Goal: Task Accomplishment & Management: Use online tool/utility

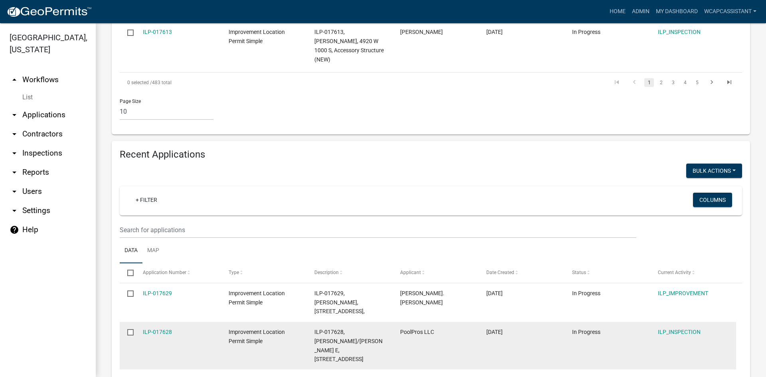
scroll to position [798, 0]
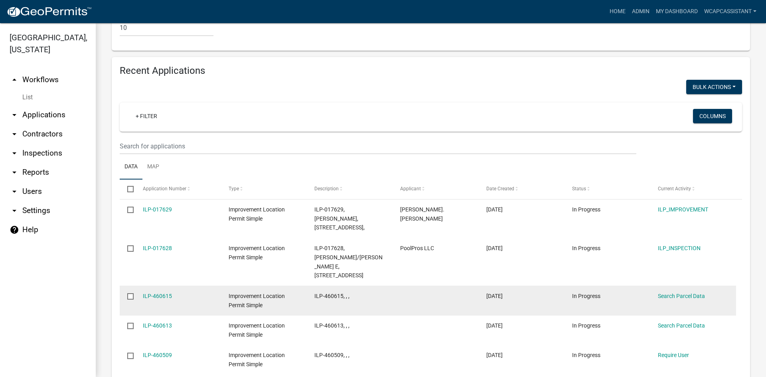
click at [132, 293] on input "checkbox" at bounding box center [129, 295] width 5 height 5
checkbox input "true"
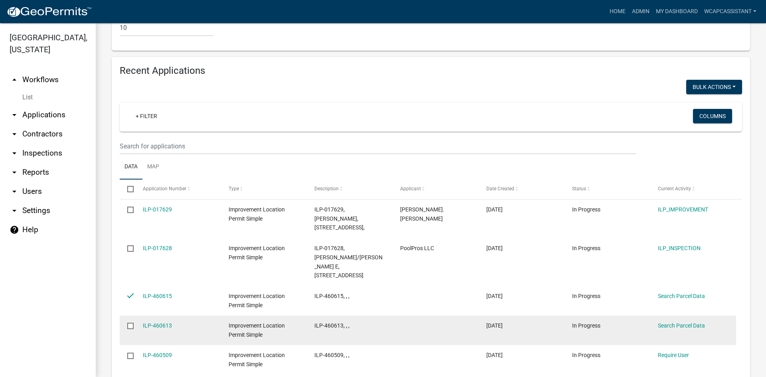
click at [132, 323] on input "checkbox" at bounding box center [129, 325] width 5 height 5
checkbox input "true"
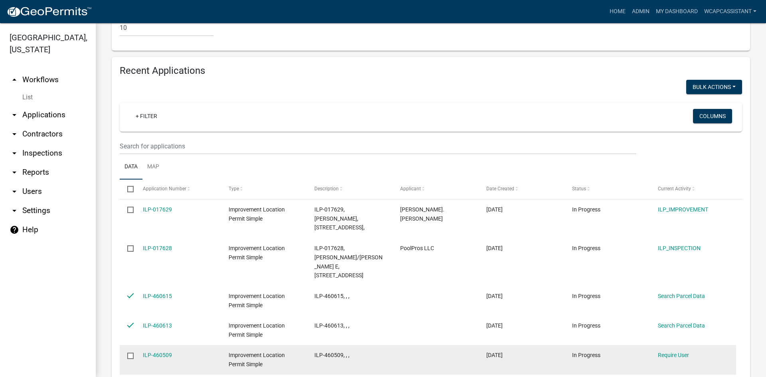
click at [131, 353] on input "checkbox" at bounding box center [129, 355] width 5 height 5
checkbox input "true"
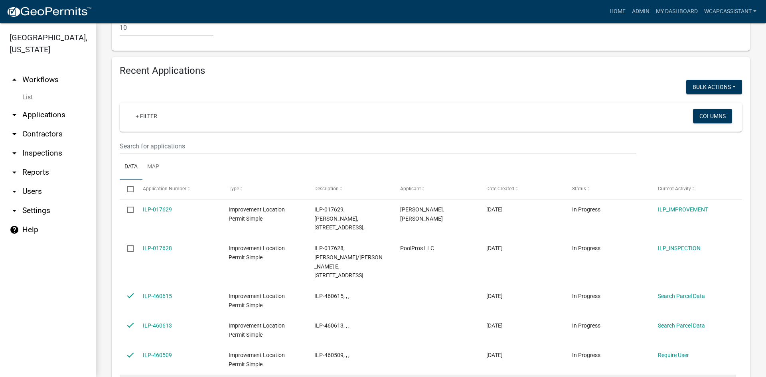
checkbox input "true"
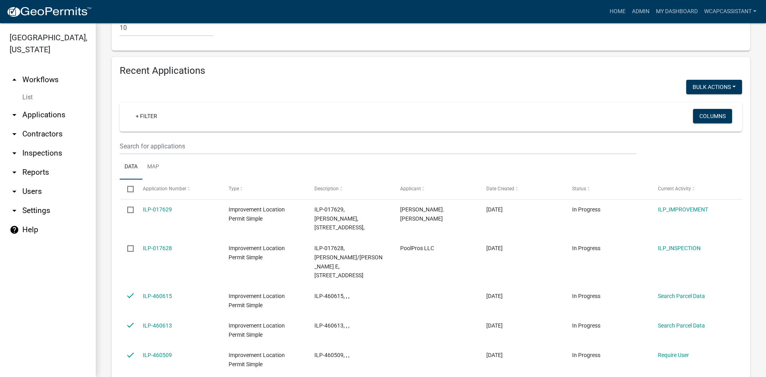
checkbox input "true"
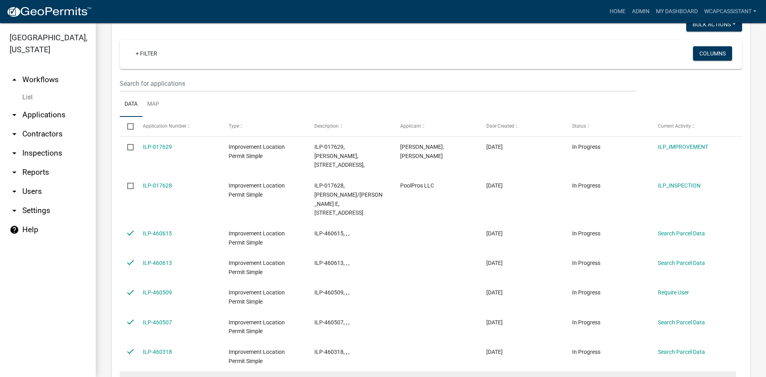
scroll to position [878, 0]
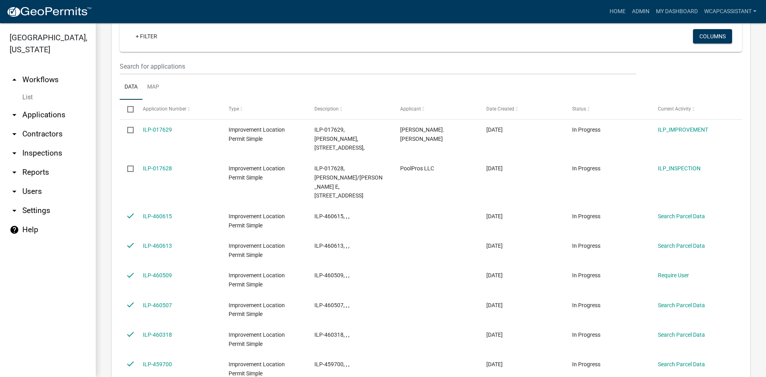
checkbox input "true"
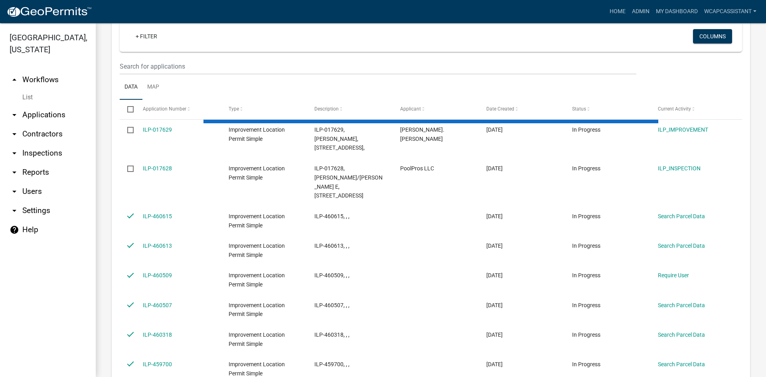
checkbox input "false"
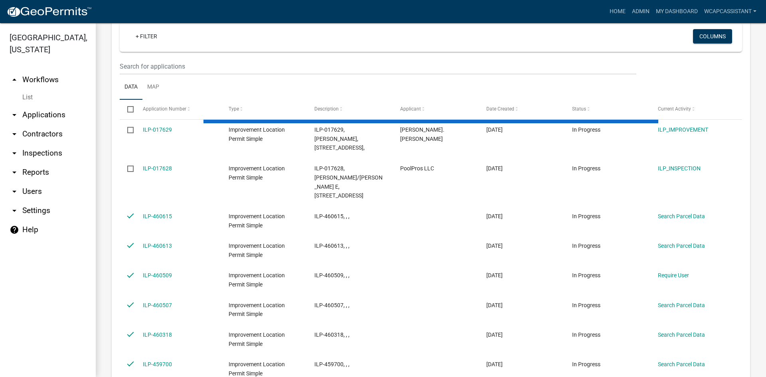
checkbox input "false"
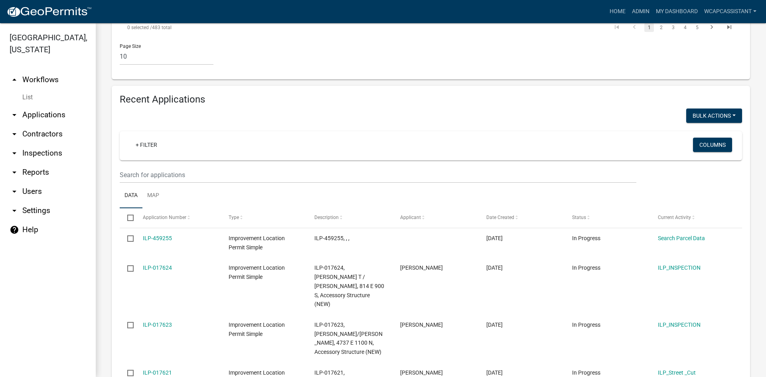
scroll to position [758, 0]
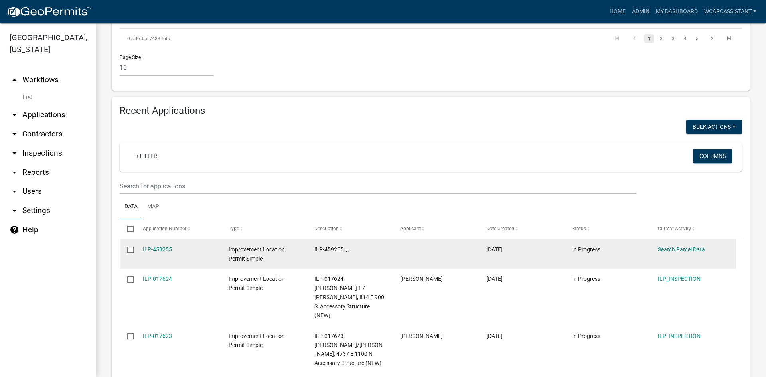
click at [132, 247] on input "checkbox" at bounding box center [129, 249] width 5 height 5
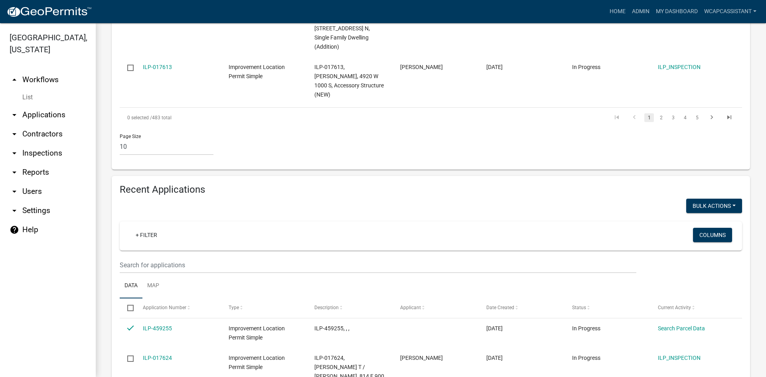
scroll to position [679, 0]
click at [696, 218] on button "Void" at bounding box center [711, 227] width 64 height 19
checkbox input "false"
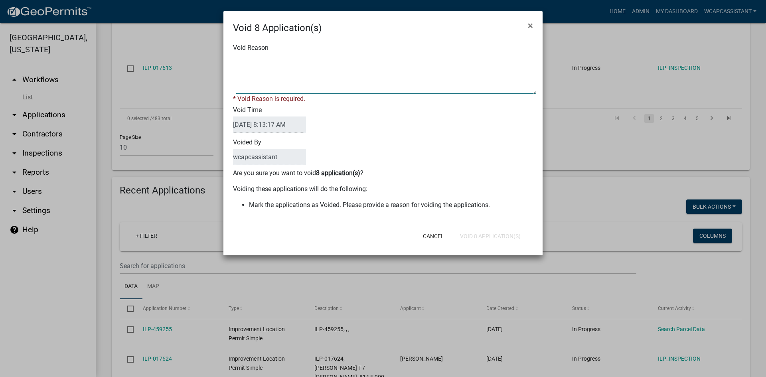
click at [316, 83] on textarea "Void Reason" at bounding box center [386, 74] width 300 height 40
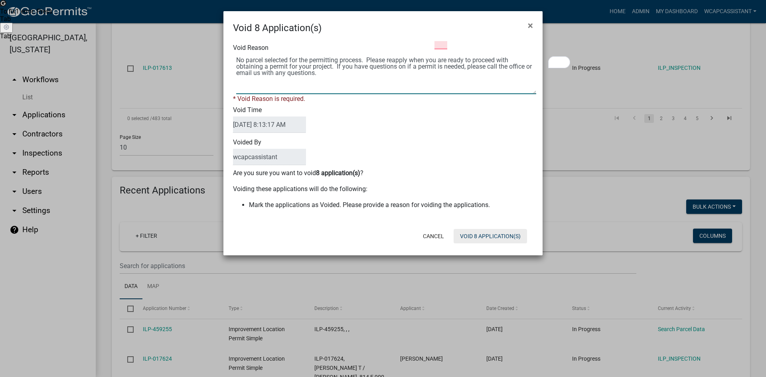
type textarea "No parcel selected for the permitting process. Please reapply when you are read…"
click at [507, 237] on div "Cancel Void 8 Application(s)" at bounding box center [435, 236] width 197 height 21
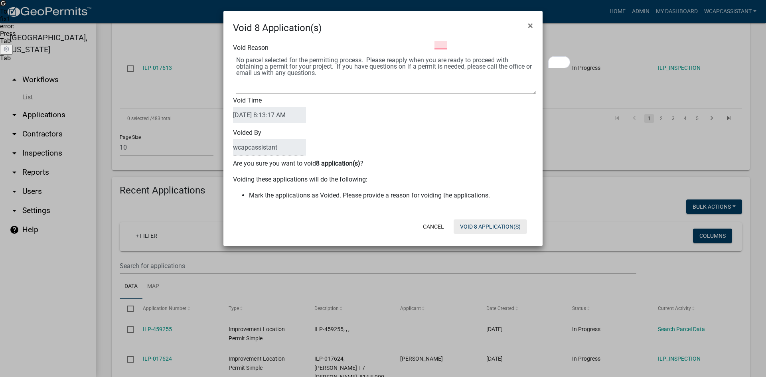
click at [492, 224] on button "Void 8 Application(s)" at bounding box center [490, 227] width 73 height 14
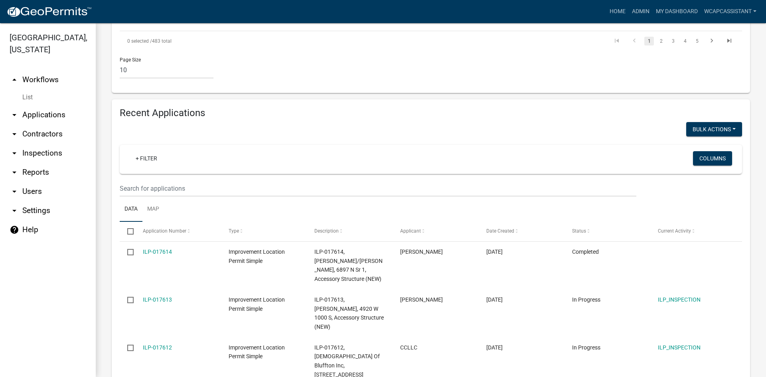
scroll to position [776, 0]
